Goal: Register for event/course

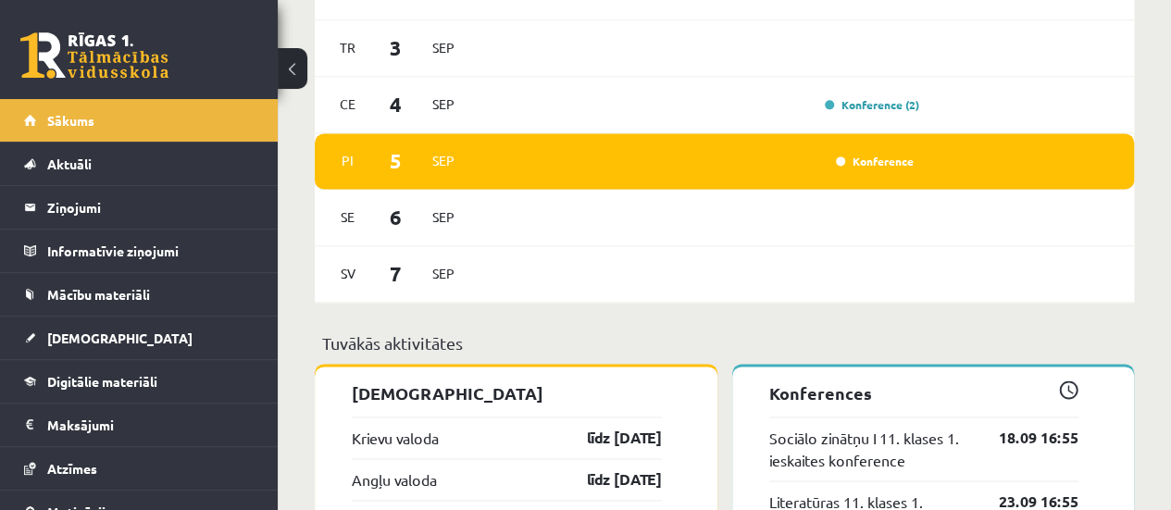
scroll to position [1202, 0]
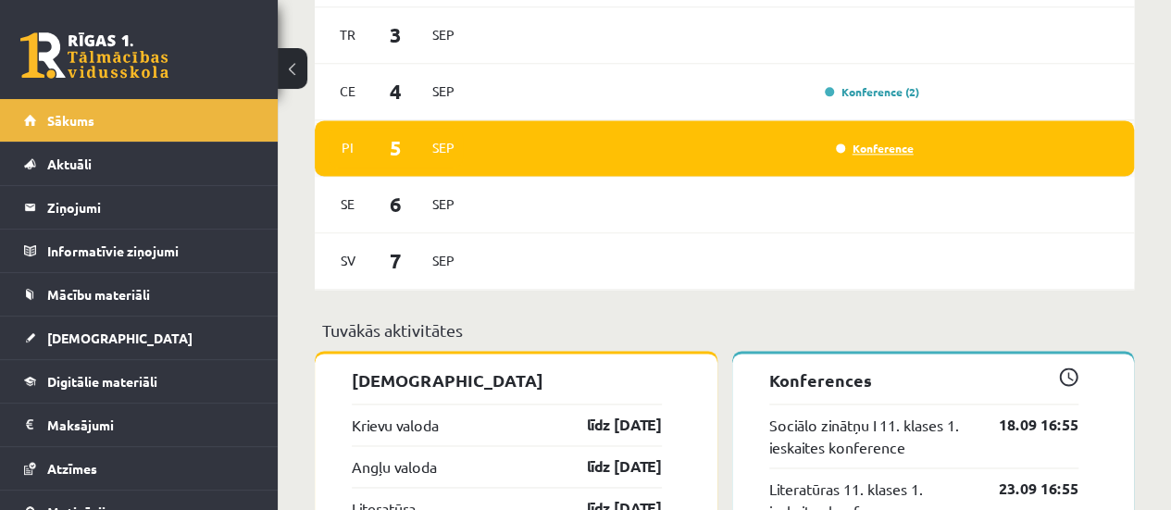
click at [895, 152] on link "Konference" at bounding box center [875, 148] width 78 height 15
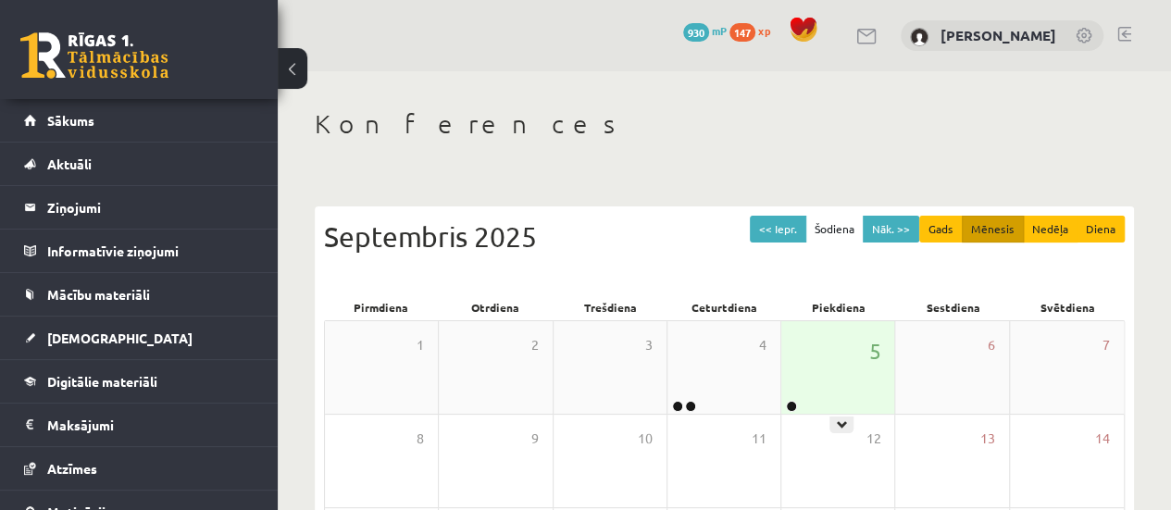
click at [791, 393] on div "5" at bounding box center [838, 367] width 113 height 93
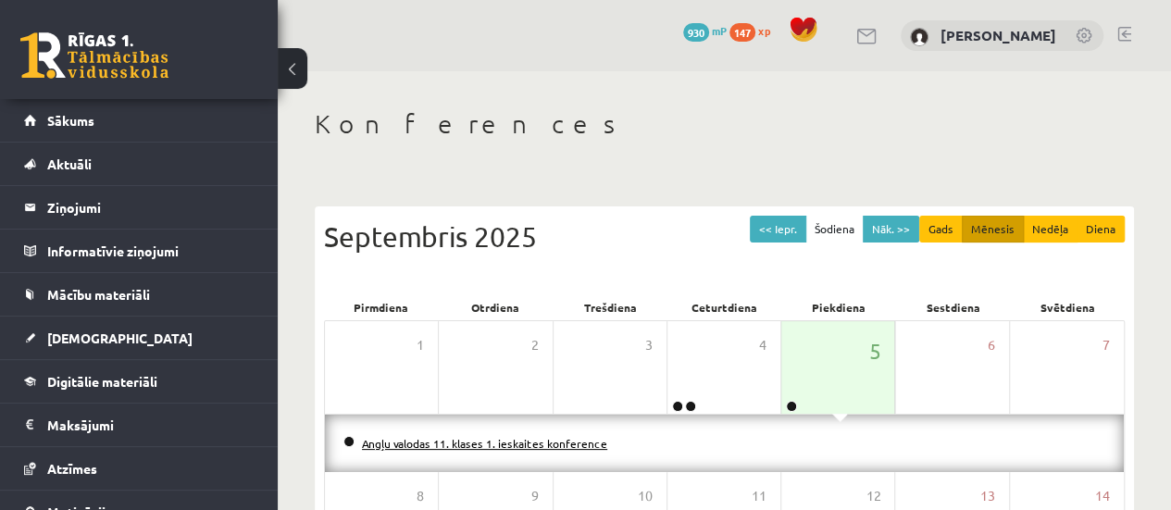
click at [577, 444] on link "Angļu valodas 11. klases 1. ieskaites konference" at bounding box center [484, 443] width 245 height 15
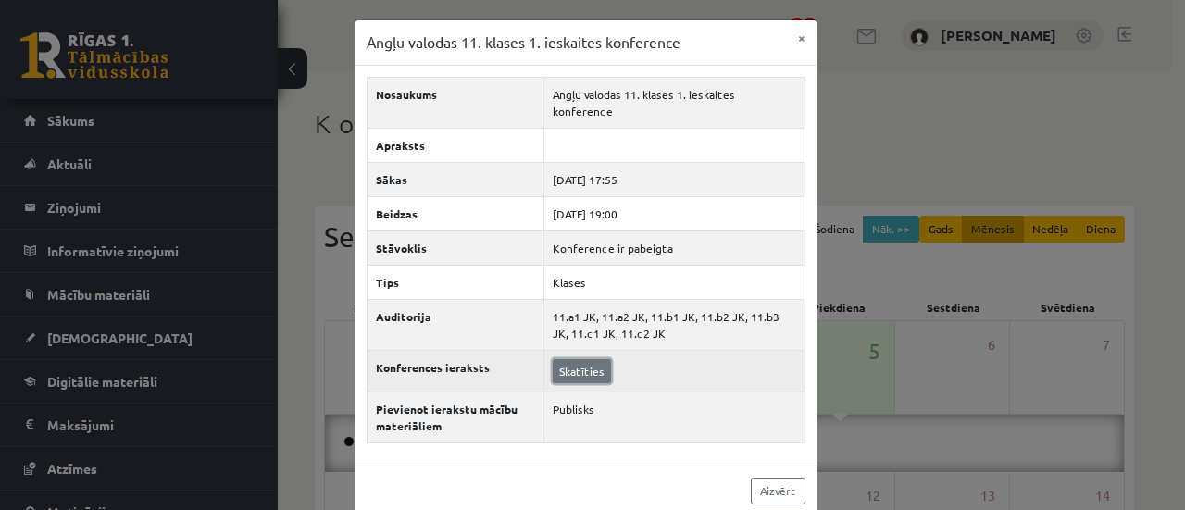
click at [571, 360] on link "Skatīties" at bounding box center [582, 371] width 58 height 24
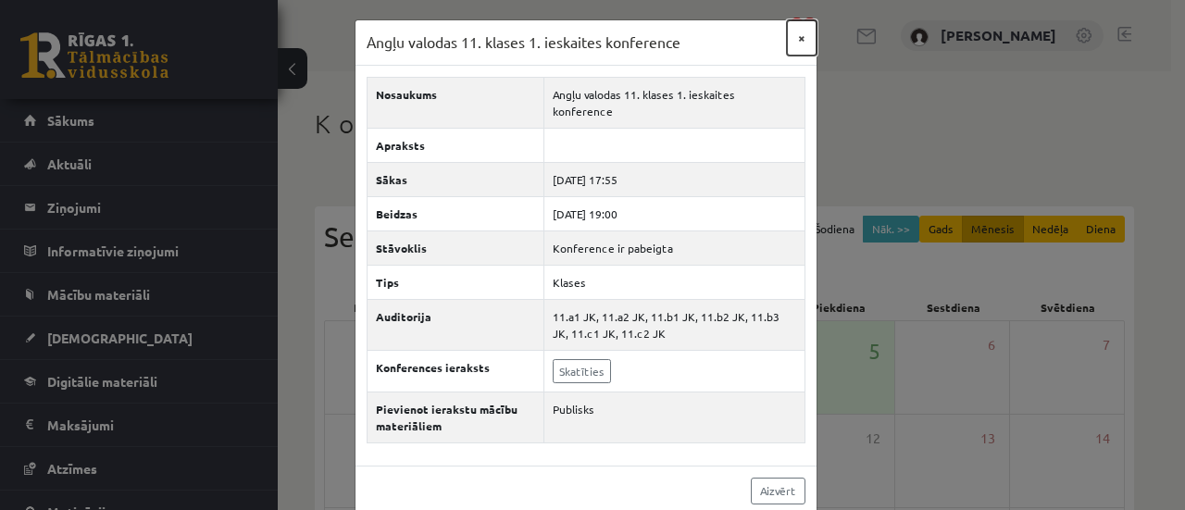
click at [796, 31] on button "×" at bounding box center [802, 37] width 30 height 35
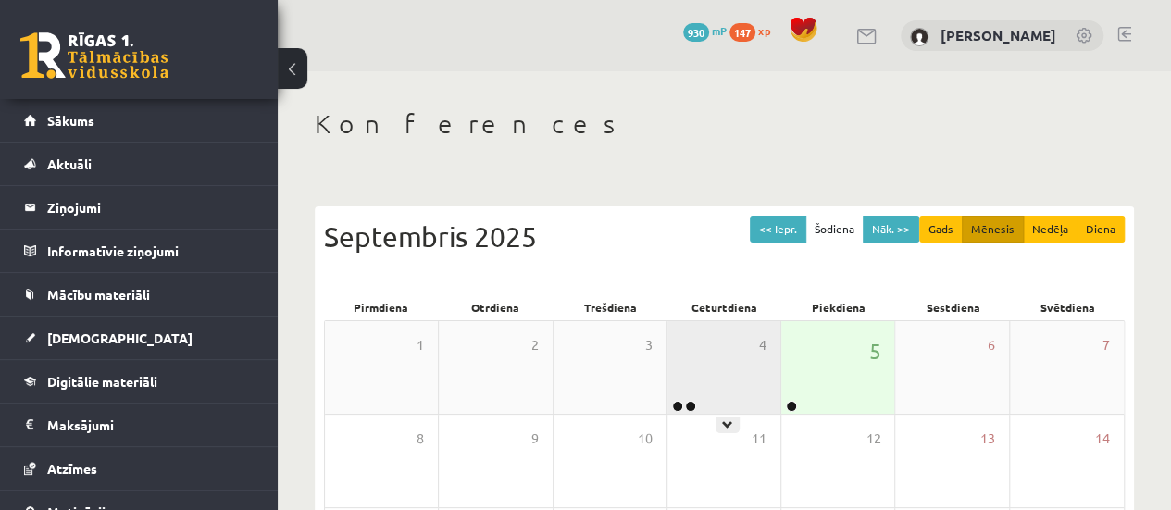
click at [721, 389] on div "4" at bounding box center [724, 367] width 113 height 93
